Goal: Information Seeking & Learning: Learn about a topic

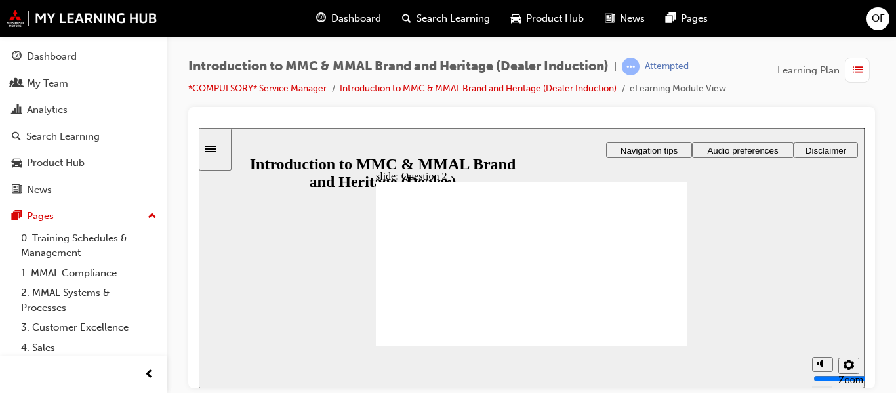
radio input "true"
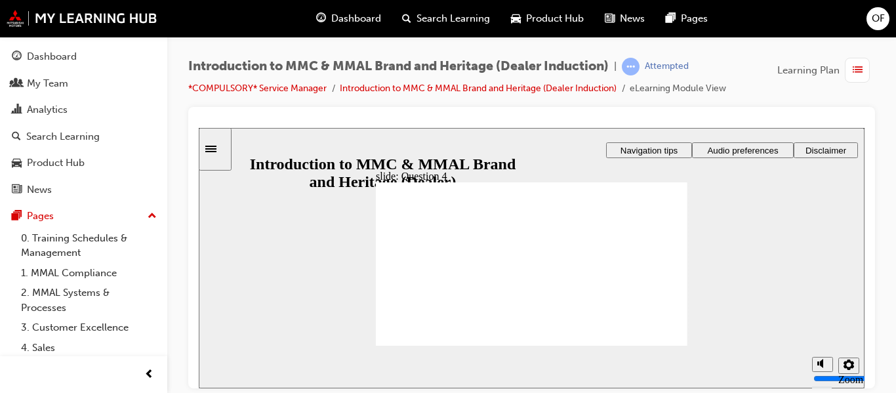
radio input "true"
checkbox input "true"
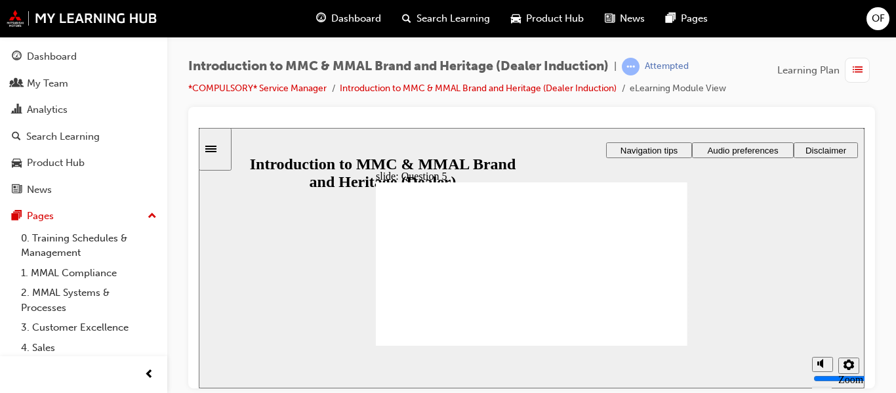
checkbox input "true"
radio input "true"
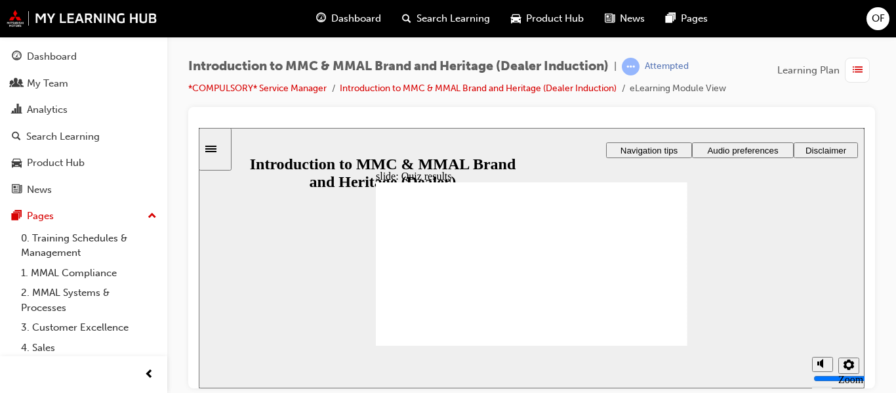
drag, startPoint x: 428, startPoint y: 324, endPoint x: 569, endPoint y: 321, distance: 141.1
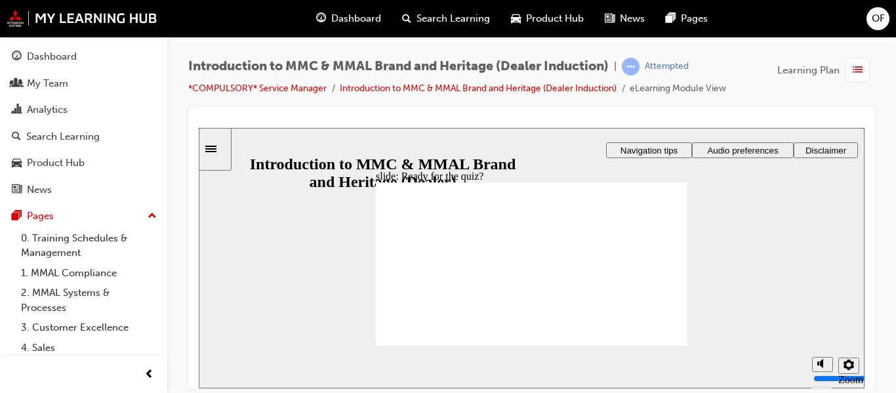
radio input "true"
drag, startPoint x: 451, startPoint y: 258, endPoint x: 417, endPoint y: 323, distance: 73.1
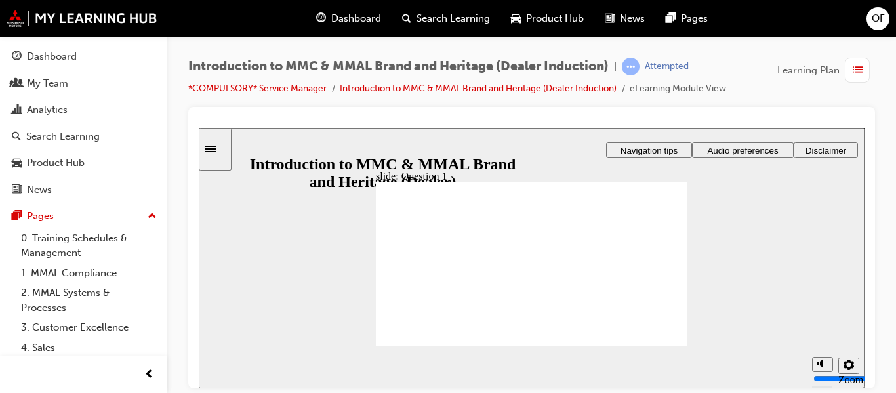
radio input "true"
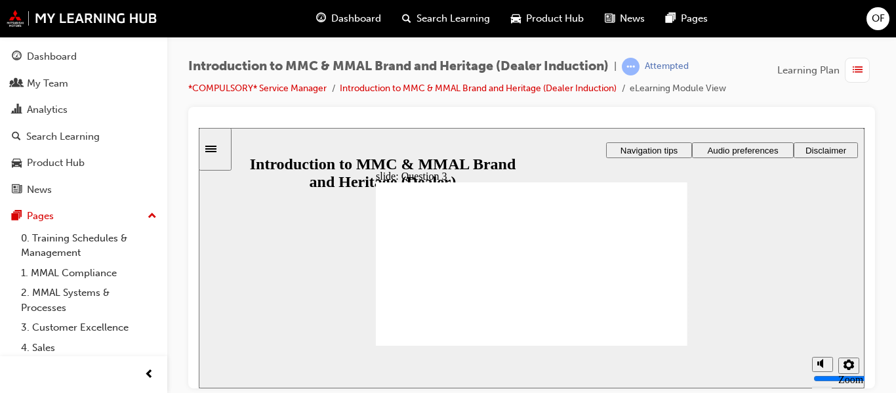
radio input "true"
checkbox input "true"
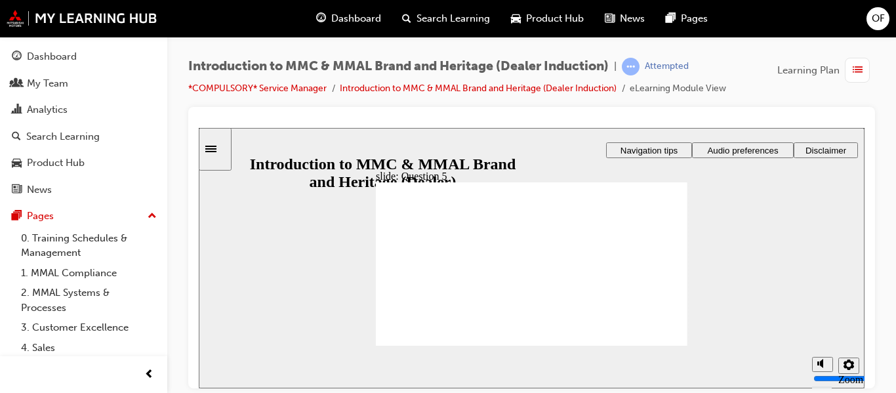
checkbox input "true"
drag, startPoint x: 436, startPoint y: 331, endPoint x: 689, endPoint y: 383, distance: 258.6
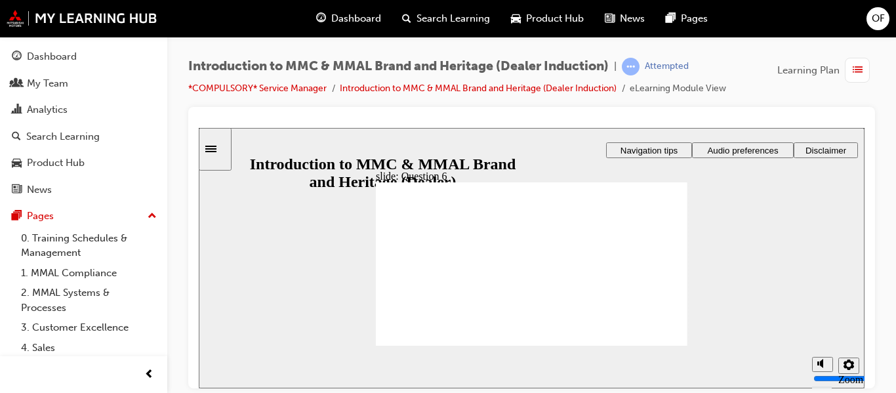
radio input "true"
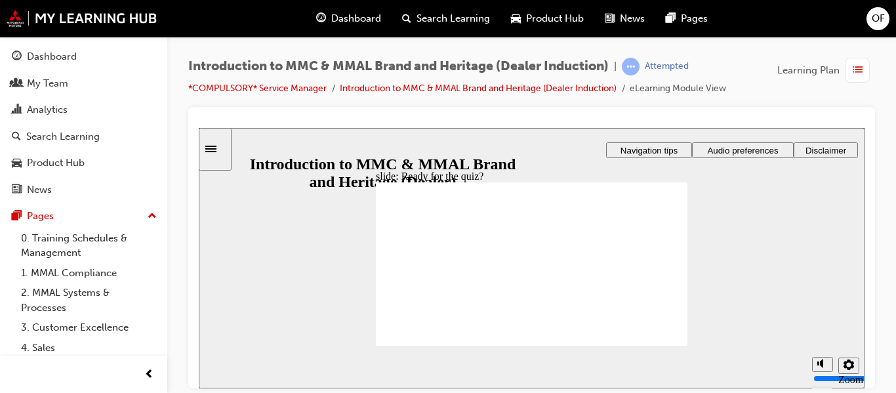
radio input "true"
radio input "false"
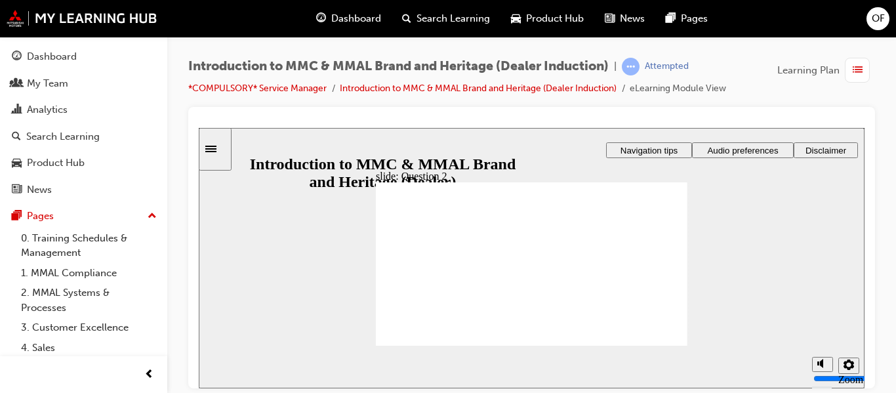
radio input "true"
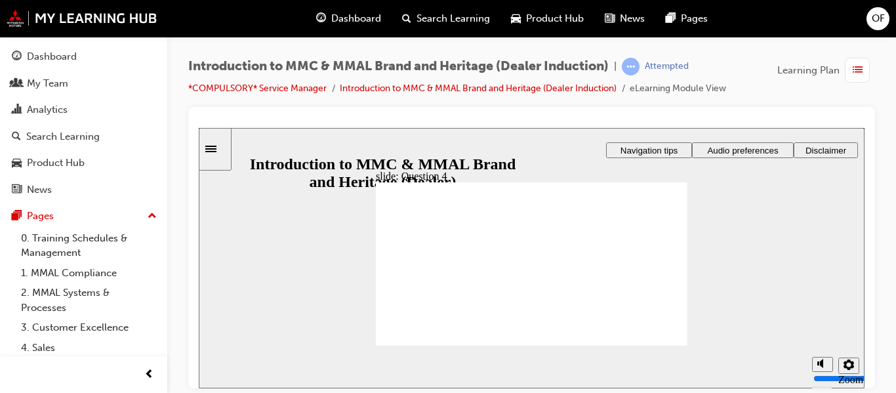
radio input "true"
checkbox input "true"
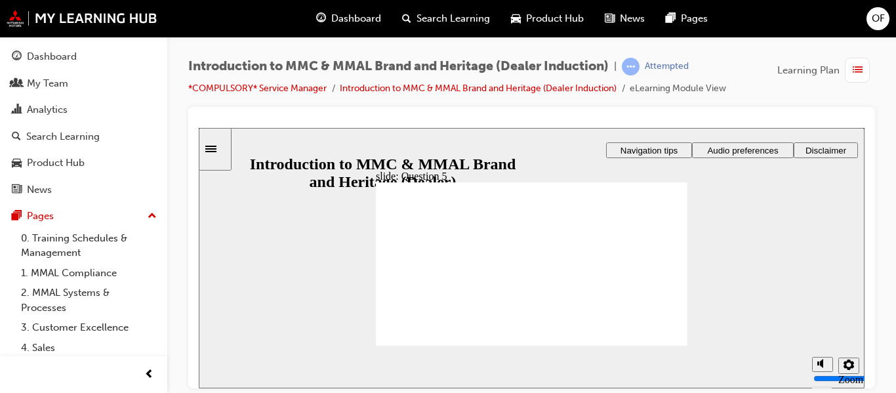
checkbox input "true"
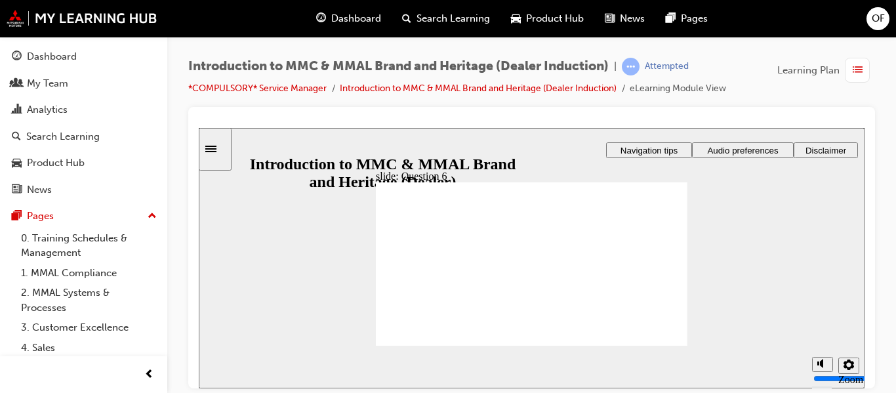
radio input "true"
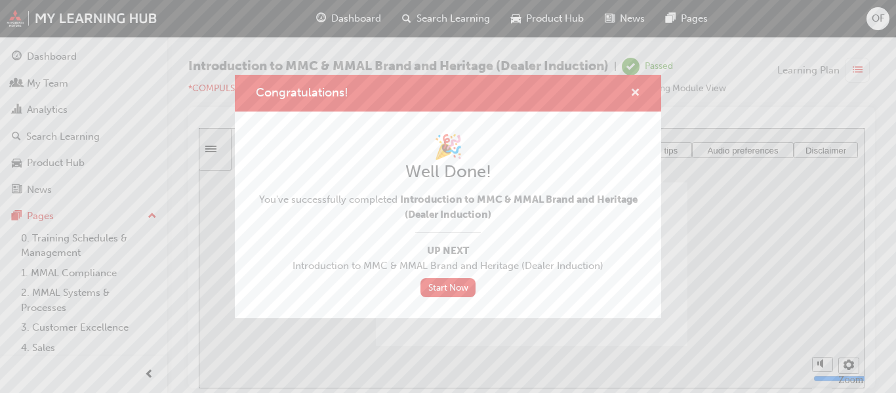
click at [634, 95] on span "cross-icon" at bounding box center [635, 94] width 10 height 12
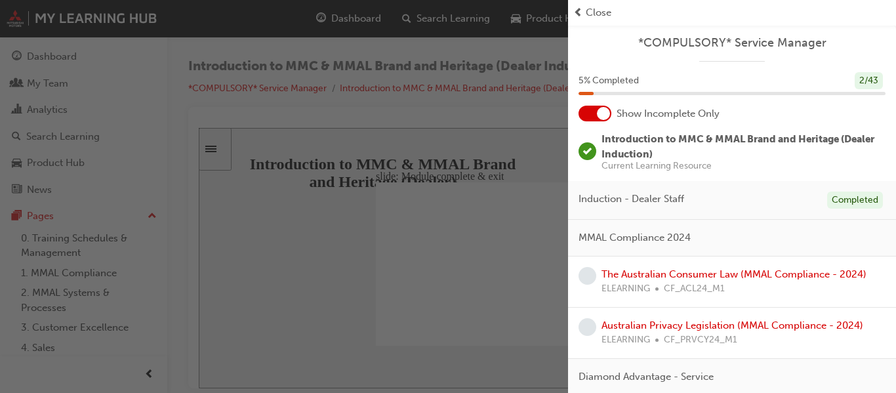
click at [591, 112] on div at bounding box center [595, 114] width 33 height 16
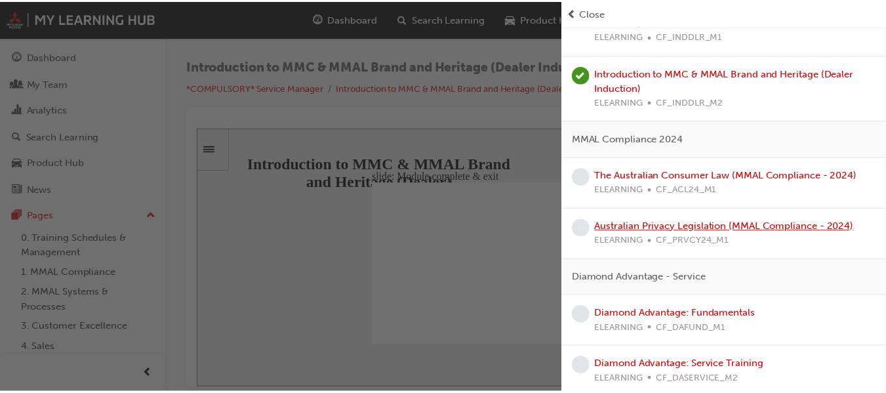
scroll to position [262, 0]
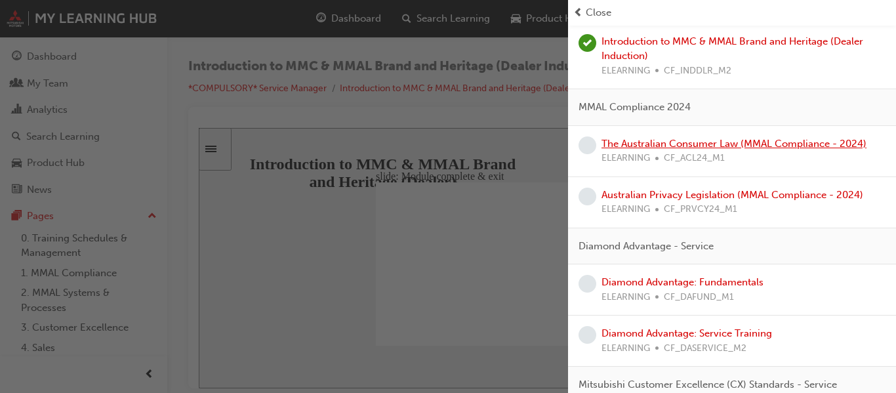
click at [800, 144] on link "The Australian Consumer Law (MMAL Compliance - 2024)" at bounding box center [734, 144] width 265 height 12
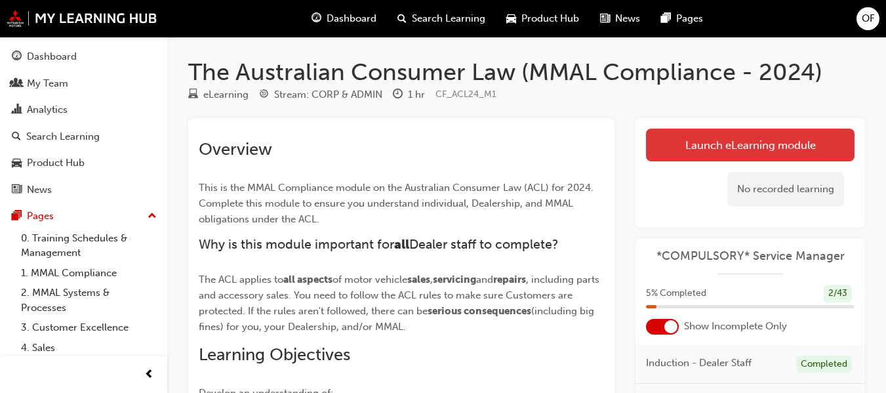
click at [675, 148] on link "Launch eLearning module" at bounding box center [750, 145] width 209 height 33
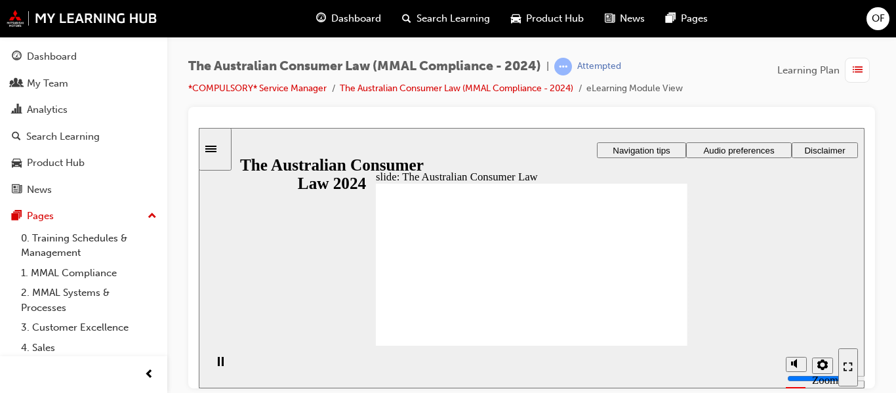
click at [751, 149] on span "Audio preferences" at bounding box center [738, 150] width 71 height 10
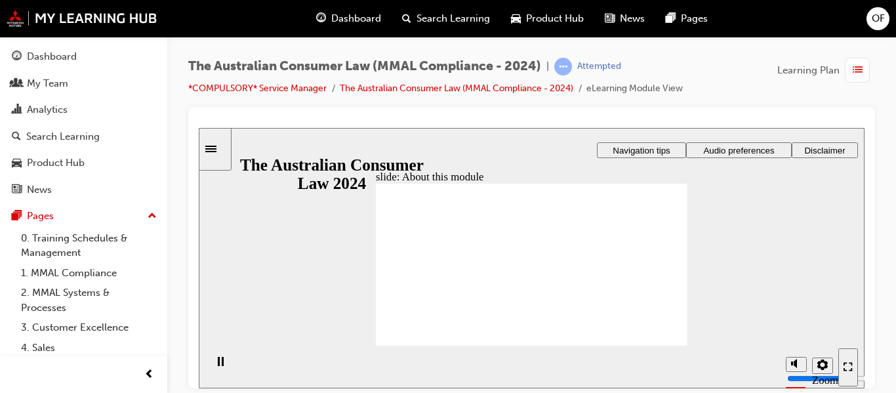
drag, startPoint x: 432, startPoint y: 273, endPoint x: 449, endPoint y: 274, distance: 17.7
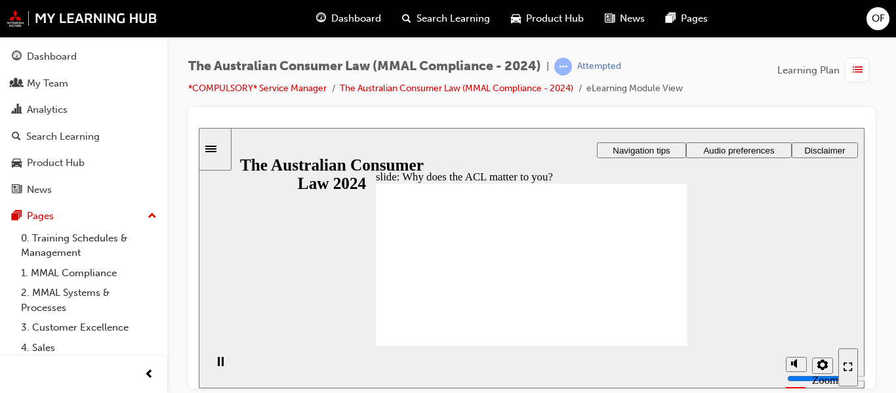
drag, startPoint x: 500, startPoint y: 236, endPoint x: 604, endPoint y: 287, distance: 115.9
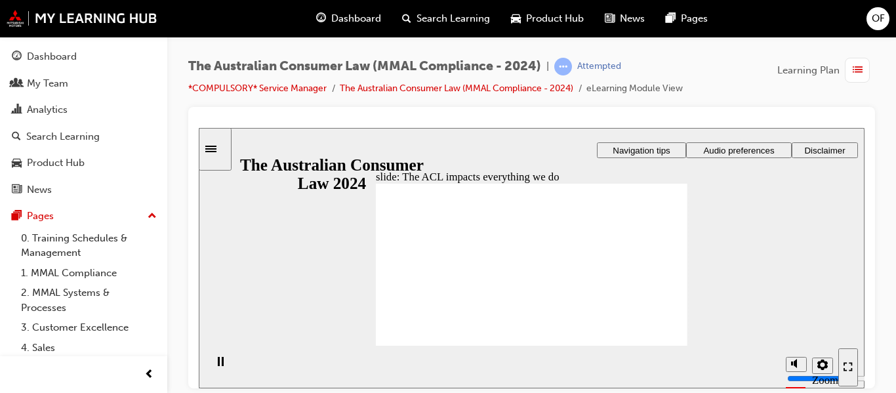
click at [225, 149] on icon "Sidebar Toggle" at bounding box center [215, 148] width 20 height 8
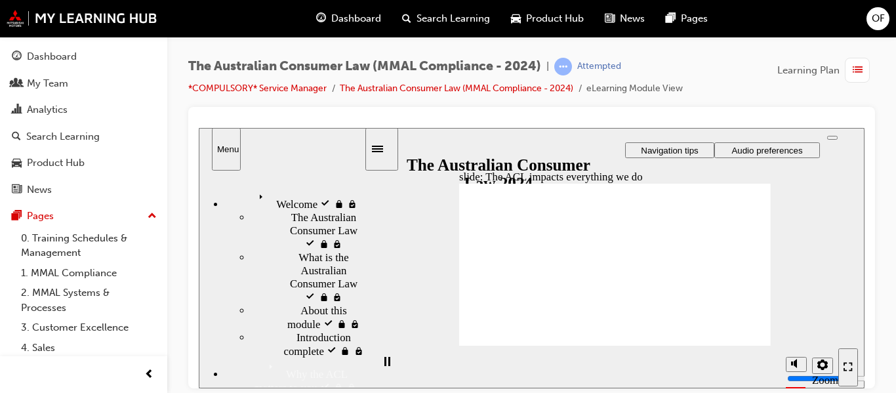
click at [227, 148] on div "Menu" at bounding box center [226, 149] width 18 height 10
click at [254, 188] on span "Welcome visited" at bounding box center [290, 194] width 73 height 13
click at [254, 188] on span "Welcome" at bounding box center [274, 194] width 41 height 13
click at [254, 188] on span "Welcome visited" at bounding box center [290, 194] width 73 height 13
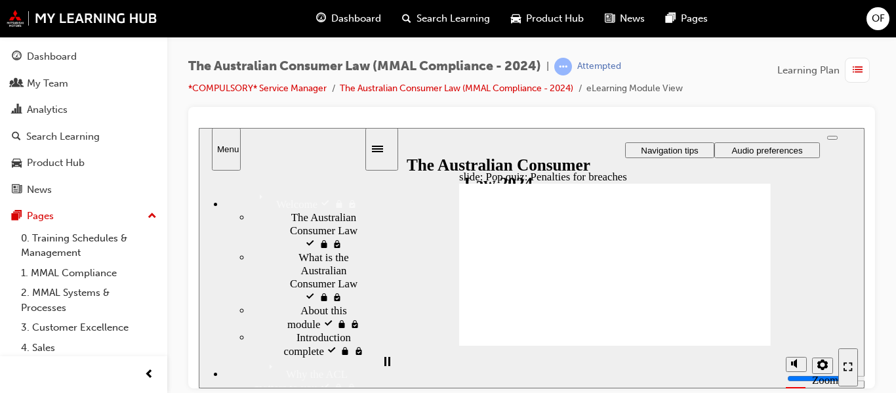
click at [254, 188] on span "Welcome" at bounding box center [274, 194] width 41 height 13
click at [236, 148] on div "Menu" at bounding box center [226, 149] width 18 height 10
click at [218, 146] on div "Menu" at bounding box center [226, 149] width 18 height 10
click at [415, 262] on div "slide: Pop quiz: Penalties for breaches Rectangle 1 Rectangle 3 Pop quiz: Penal…" at bounding box center [532, 257] width 666 height 260
click at [385, 150] on icon "Sidebar Toggle" at bounding box center [382, 148] width 20 height 8
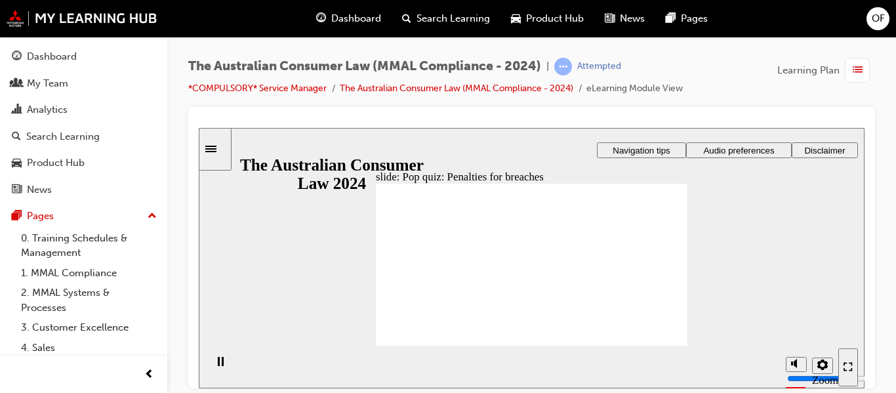
radio input "true"
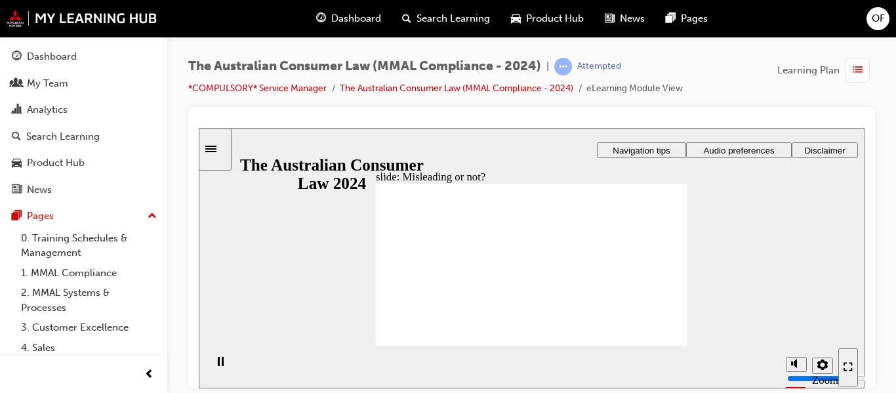
drag, startPoint x: 536, startPoint y: 236, endPoint x: 485, endPoint y: 302, distance: 83.7
drag, startPoint x: 513, startPoint y: 230, endPoint x: 573, endPoint y: 296, distance: 89.6
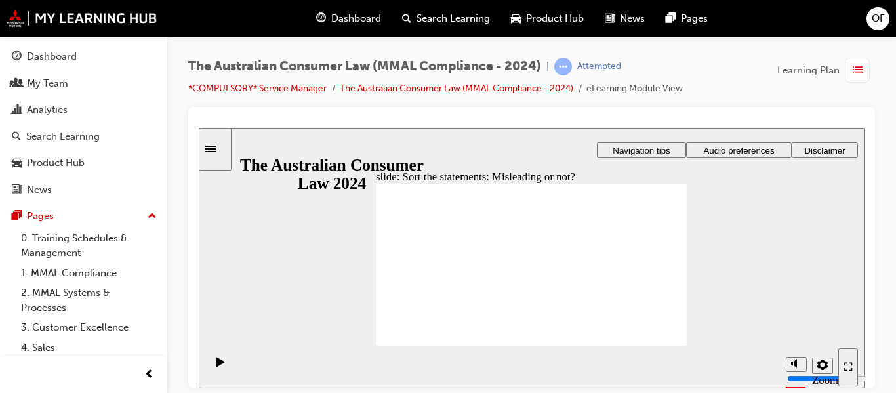
drag, startPoint x: 552, startPoint y: 220, endPoint x: 479, endPoint y: 281, distance: 95.5
drag, startPoint x: 562, startPoint y: 235, endPoint x: 508, endPoint y: 288, distance: 75.6
drag, startPoint x: 611, startPoint y: 290, endPoint x: 499, endPoint y: 291, distance: 112.8
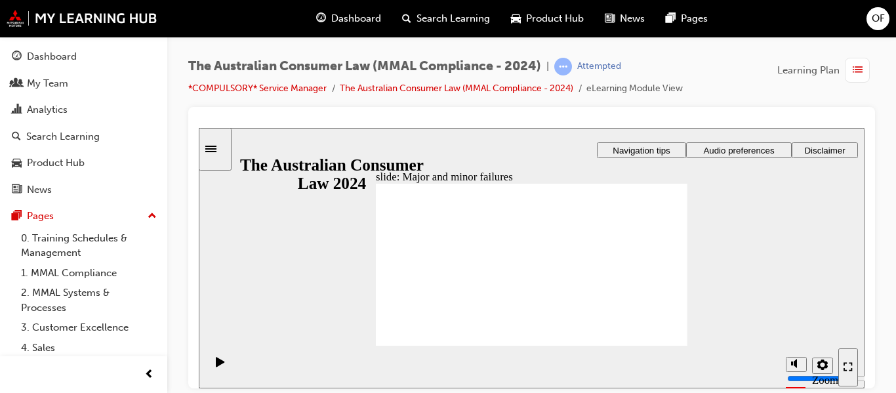
drag, startPoint x: 544, startPoint y: 235, endPoint x: 615, endPoint y: 285, distance: 87.0
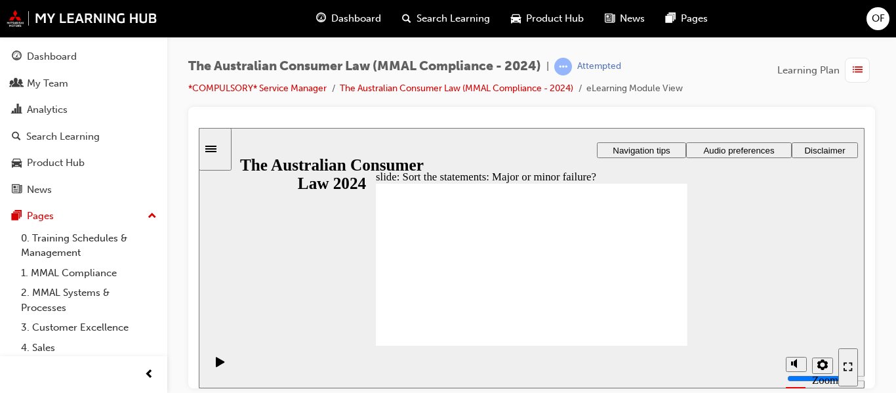
drag, startPoint x: 535, startPoint y: 232, endPoint x: 460, endPoint y: 280, distance: 89.7
drag, startPoint x: 540, startPoint y: 223, endPoint x: 467, endPoint y: 289, distance: 98.4
drag, startPoint x: 541, startPoint y: 228, endPoint x: 464, endPoint y: 302, distance: 106.7
drag, startPoint x: 551, startPoint y: 238, endPoint x: 633, endPoint y: 295, distance: 99.9
drag, startPoint x: 632, startPoint y: 300, endPoint x: 449, endPoint y: 309, distance: 183.9
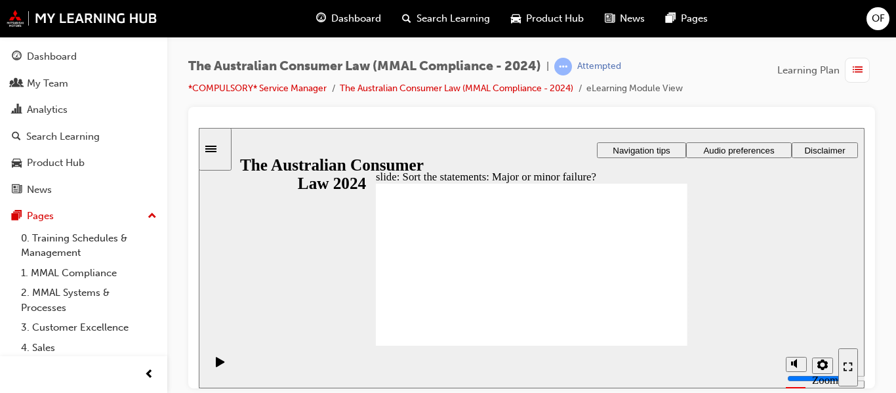
drag, startPoint x: 540, startPoint y: 223, endPoint x: 440, endPoint y: 279, distance: 114.2
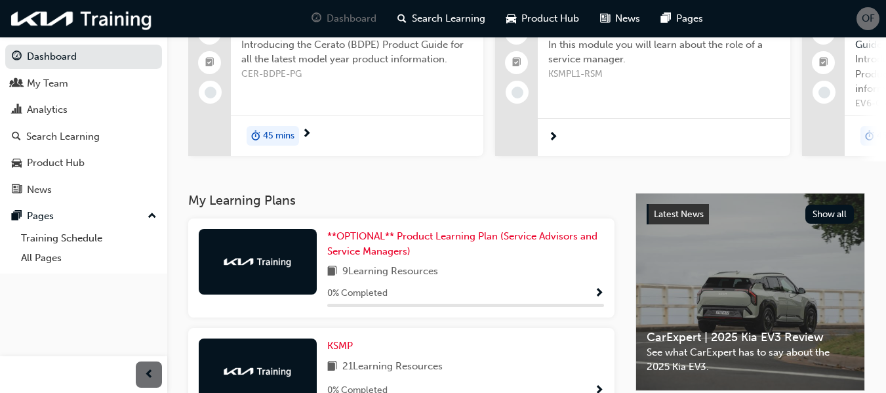
scroll to position [131, 0]
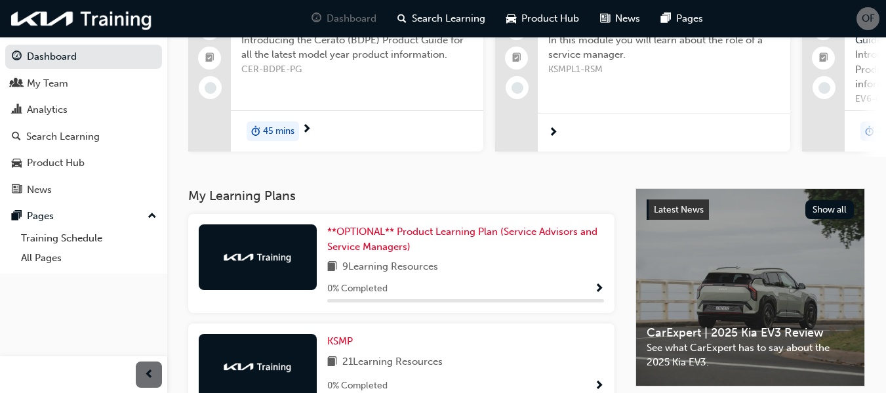
click at [601, 289] on span "Show Progress" at bounding box center [599, 289] width 10 height 12
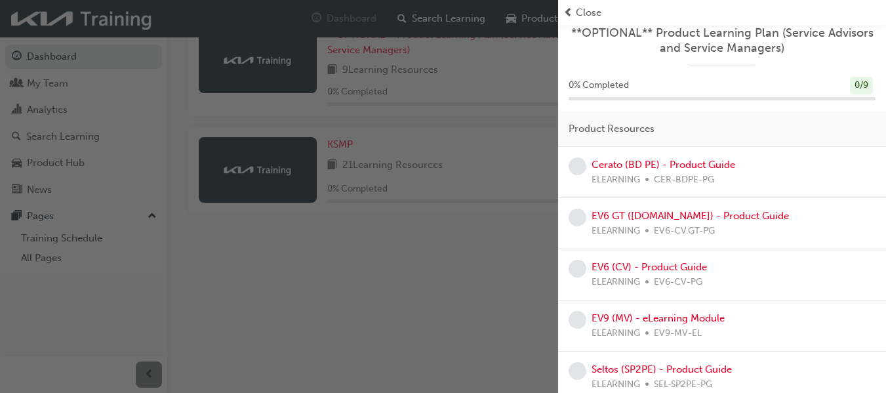
scroll to position [0, 0]
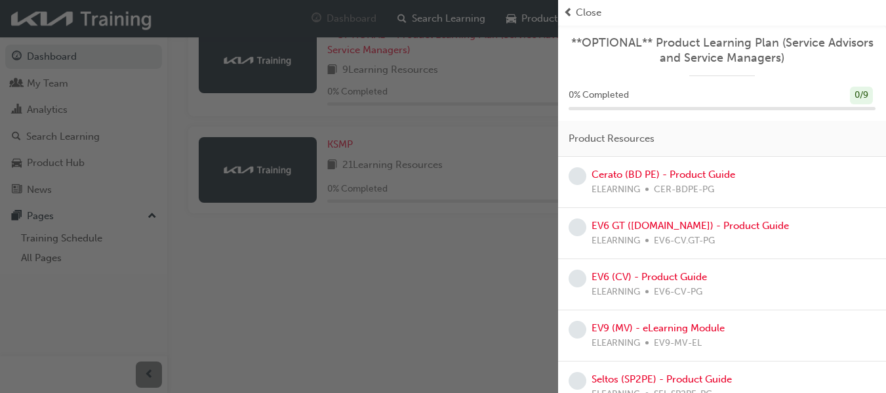
click at [399, 308] on div "button" at bounding box center [279, 196] width 558 height 393
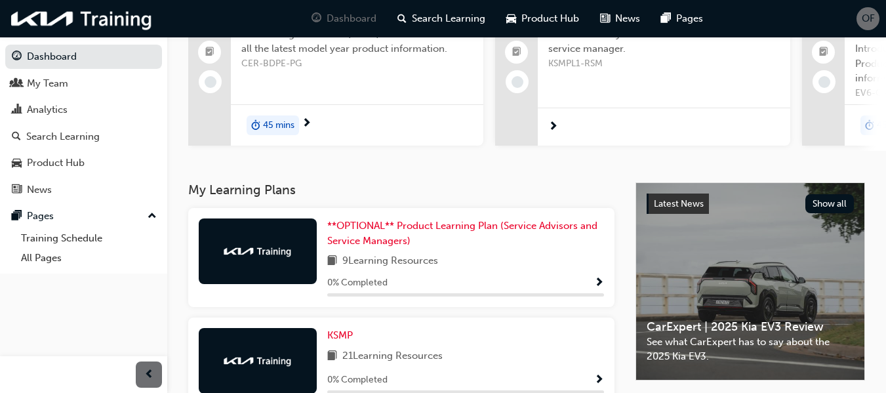
scroll to position [197, 0]
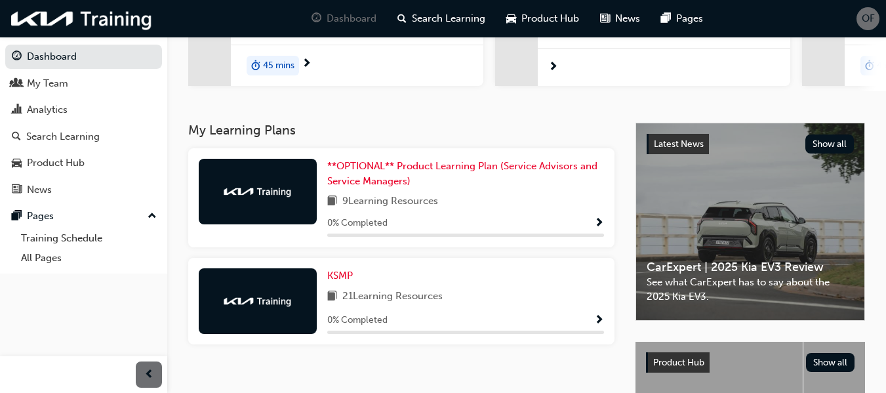
click at [381, 299] on span "21 Learning Resources" at bounding box center [392, 297] width 100 height 16
click at [596, 321] on span "Show Progress" at bounding box center [599, 321] width 10 height 12
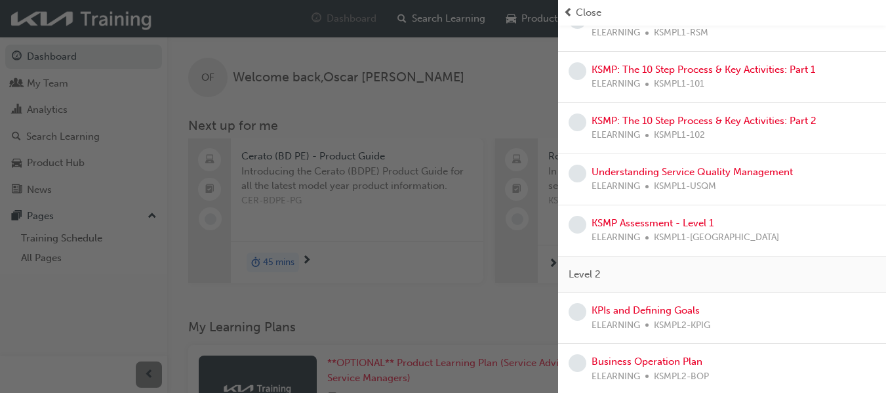
scroll to position [0, 0]
